Goal: Download file/media

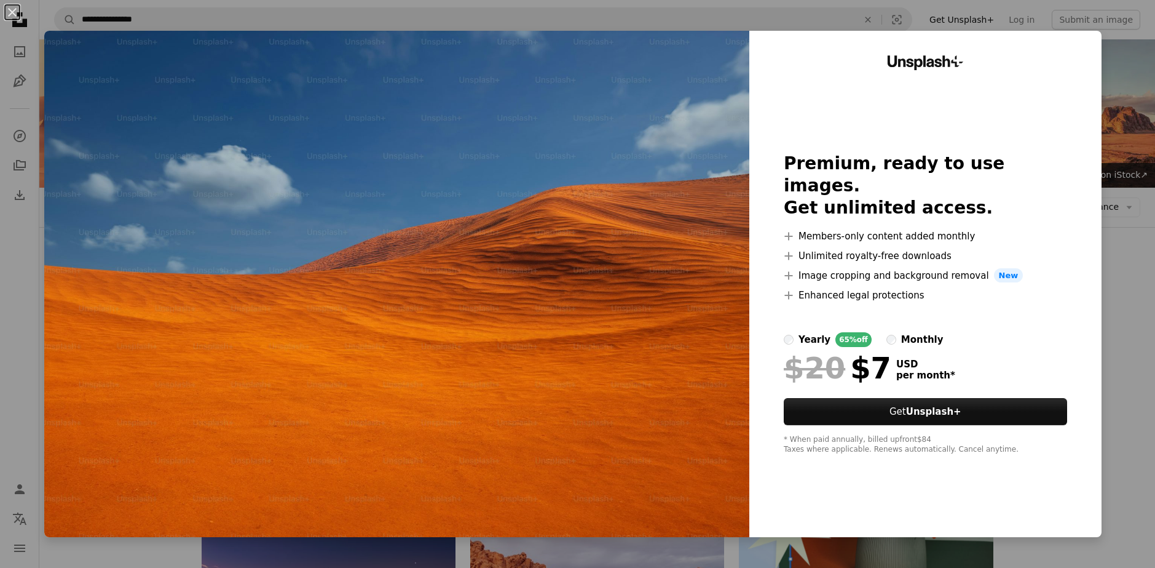
click at [23, 240] on div "An X shape Unsplash+ Premium, ready to use images. Get unlimited access. A plus…" at bounding box center [577, 284] width 1155 height 568
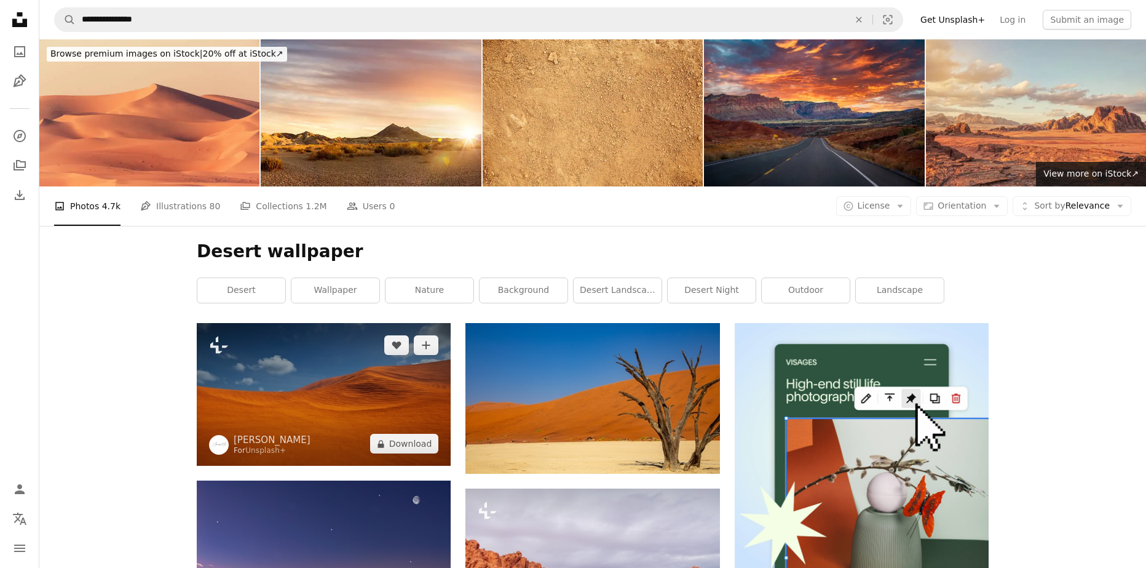
click at [368, 432] on img at bounding box center [324, 394] width 254 height 143
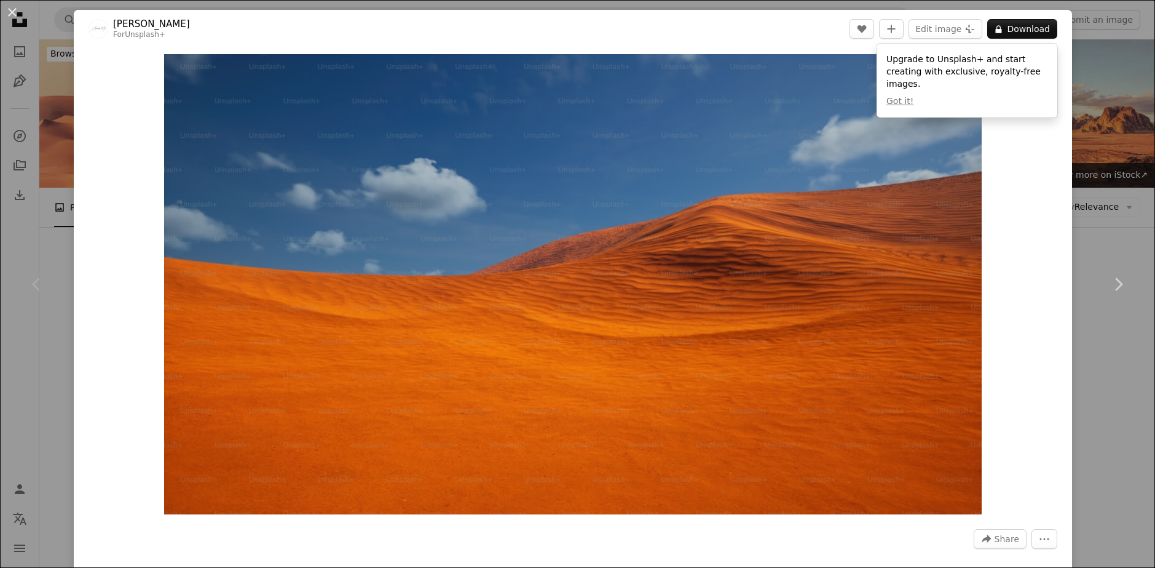
click at [52, 288] on div "Chevron left" at bounding box center [37, 284] width 74 height 118
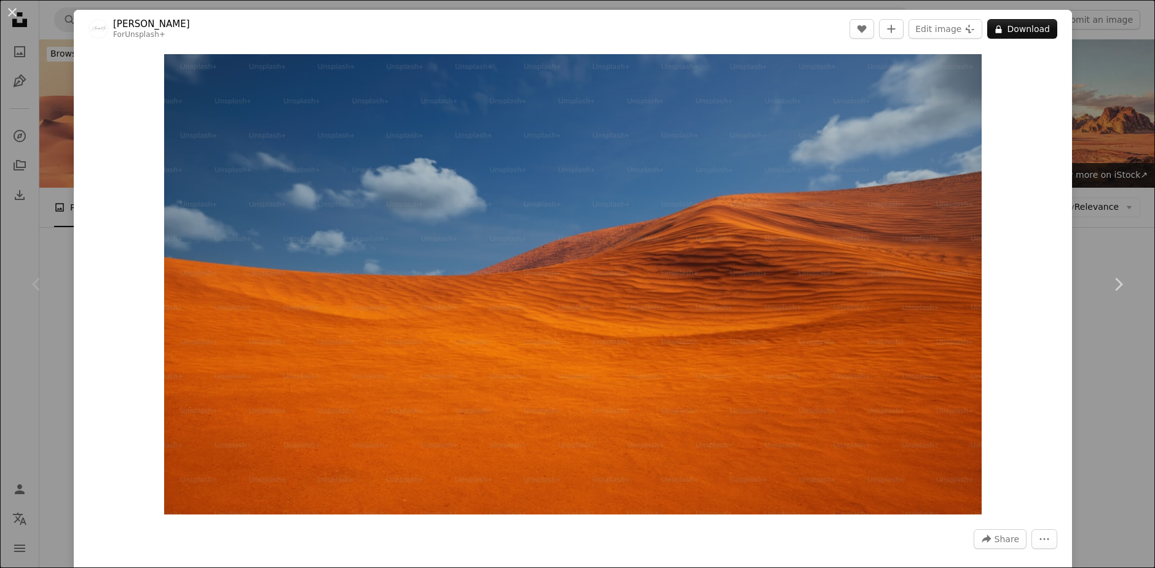
click at [73, 448] on div "An X shape Chevron left Chevron right Alexander Mils For Unsplash+ A heart A pl…" at bounding box center [577, 284] width 1155 height 568
